Goal: Task Accomplishment & Management: Use online tool/utility

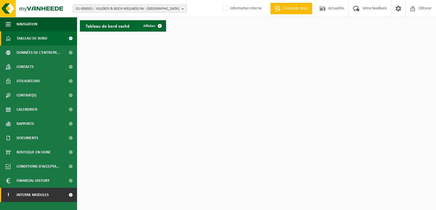
click at [62, 196] on link "I Interne modules" at bounding box center [38, 195] width 77 height 14
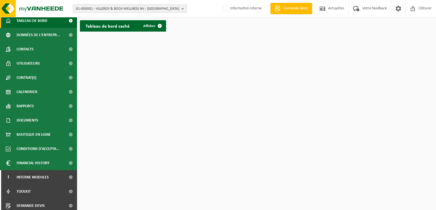
scroll to position [34, 0]
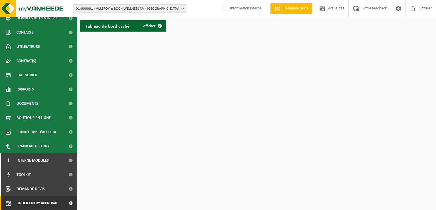
click at [54, 203] on span "Order entry approval" at bounding box center [37, 203] width 41 height 14
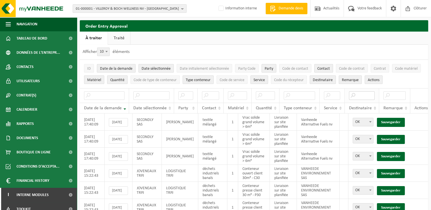
click at [364, 95] on input "text" at bounding box center [362, 96] width 26 height 9
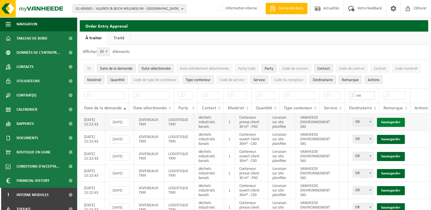
type input "sas"
click at [393, 123] on link "Sauvegarder" at bounding box center [391, 122] width 28 height 9
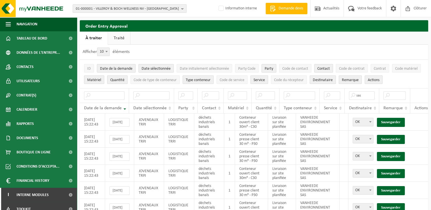
click at [393, 123] on link "Sauvegarder" at bounding box center [391, 122] width 28 height 9
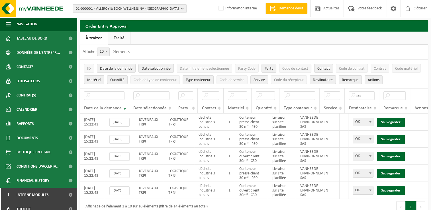
click at [393, 123] on link "Sauvegarder" at bounding box center [391, 122] width 28 height 9
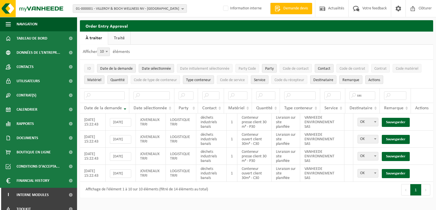
click at [393, 123] on link "Sauvegarder" at bounding box center [395, 122] width 28 height 9
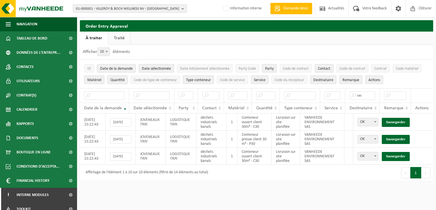
click at [393, 123] on link "Sauvegarder" at bounding box center [395, 122] width 28 height 9
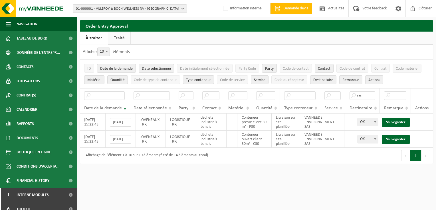
click at [393, 123] on link "Sauvegarder" at bounding box center [395, 122] width 28 height 9
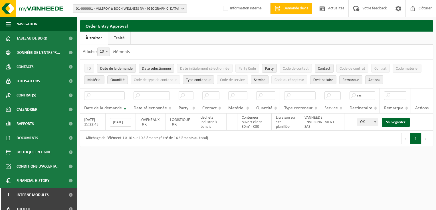
click at [393, 123] on link "Sauvegarder" at bounding box center [395, 122] width 28 height 9
